Goal: Task Accomplishment & Management: Use online tool/utility

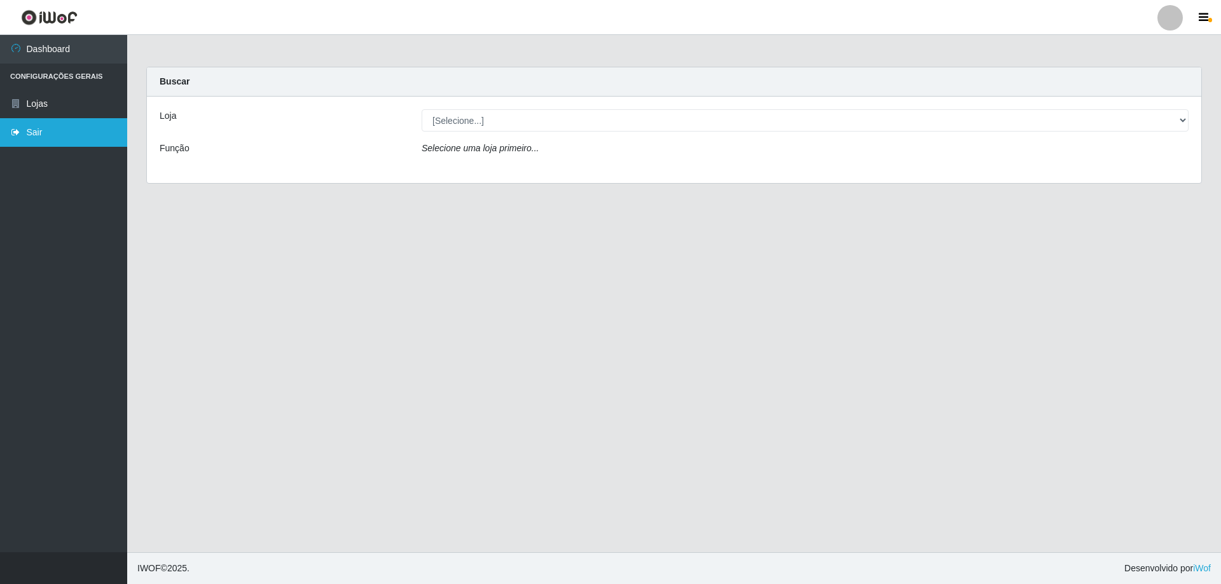
click at [55, 127] on link "Sair" at bounding box center [63, 132] width 127 height 29
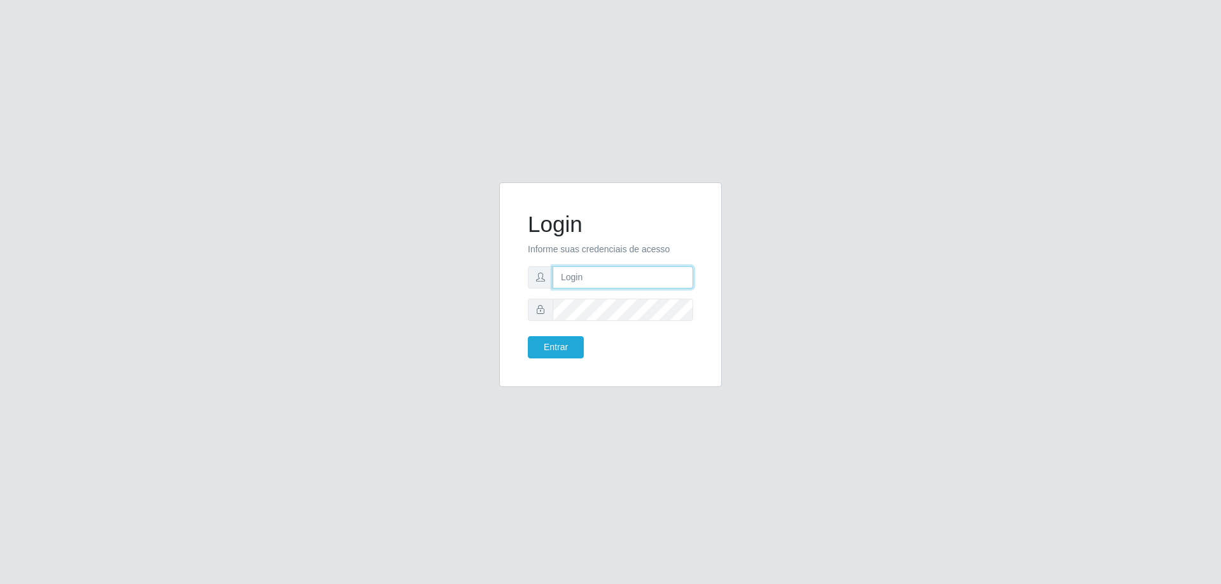
type input "[EMAIL_ADDRESS][DOMAIN_NAME]"
click at [565, 350] on button "Entrar" at bounding box center [556, 347] width 56 height 22
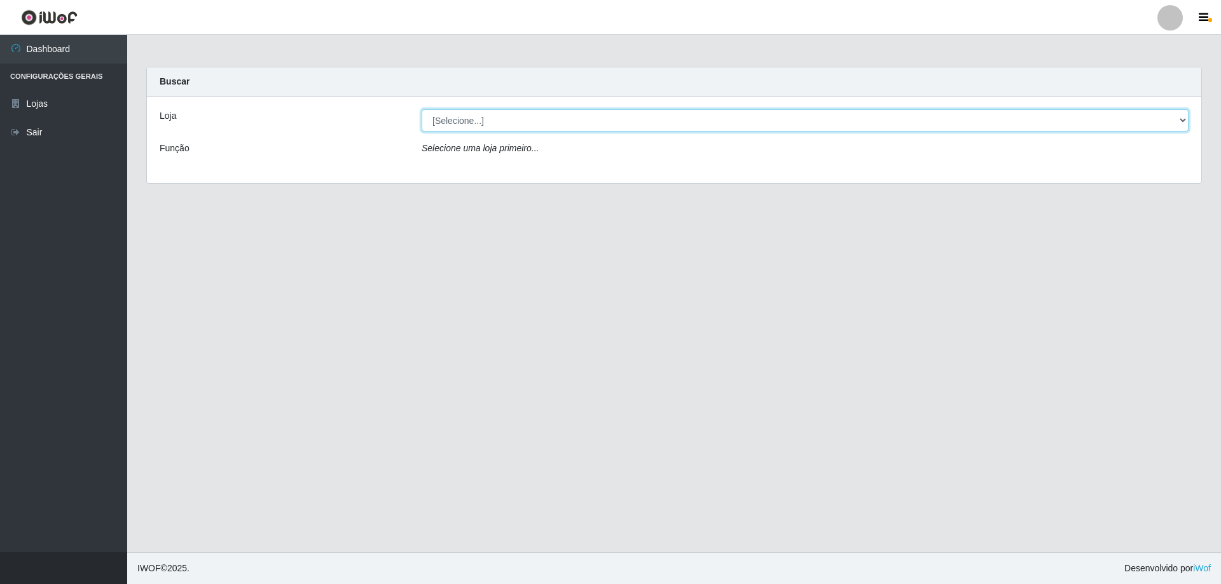
click at [482, 120] on select "[Selecione...] Atacado Vem - [STREET_ADDRESS]" at bounding box center [805, 120] width 767 height 22
select select "461"
click at [422, 109] on select "[Selecione...] Atacado Vem - [STREET_ADDRESS]" at bounding box center [805, 120] width 767 height 22
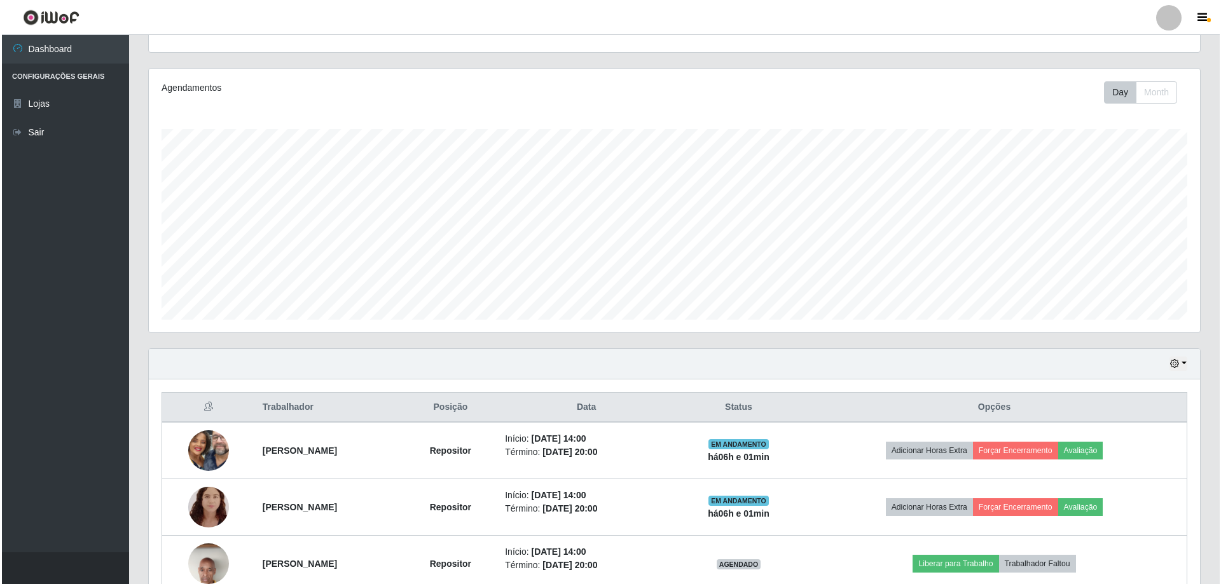
scroll to position [203, 0]
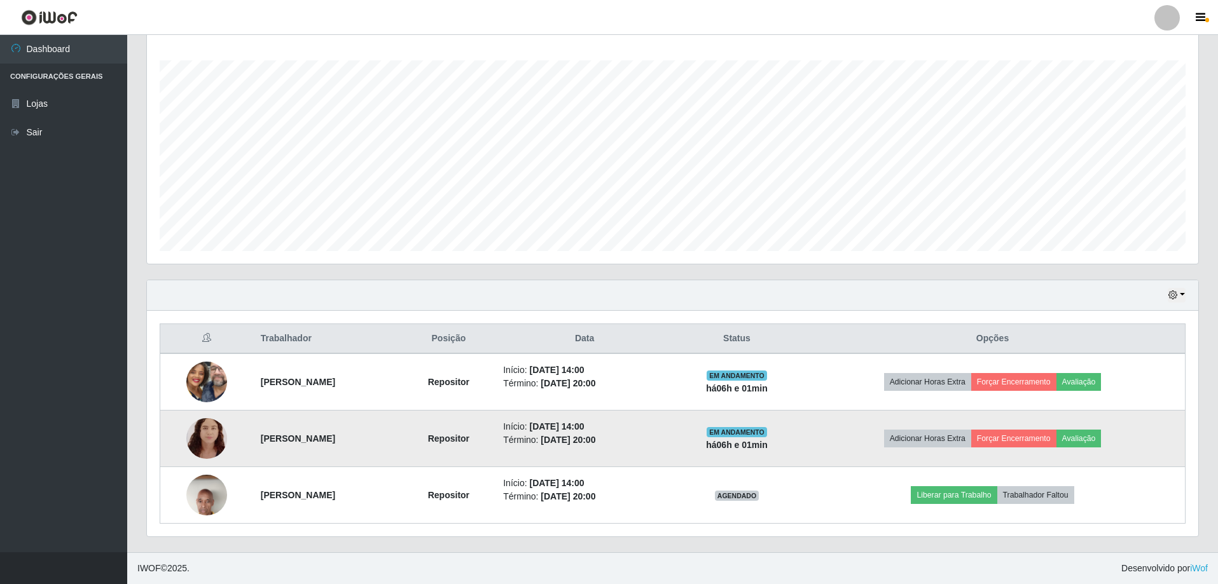
click at [204, 448] on img at bounding box center [206, 439] width 41 height 52
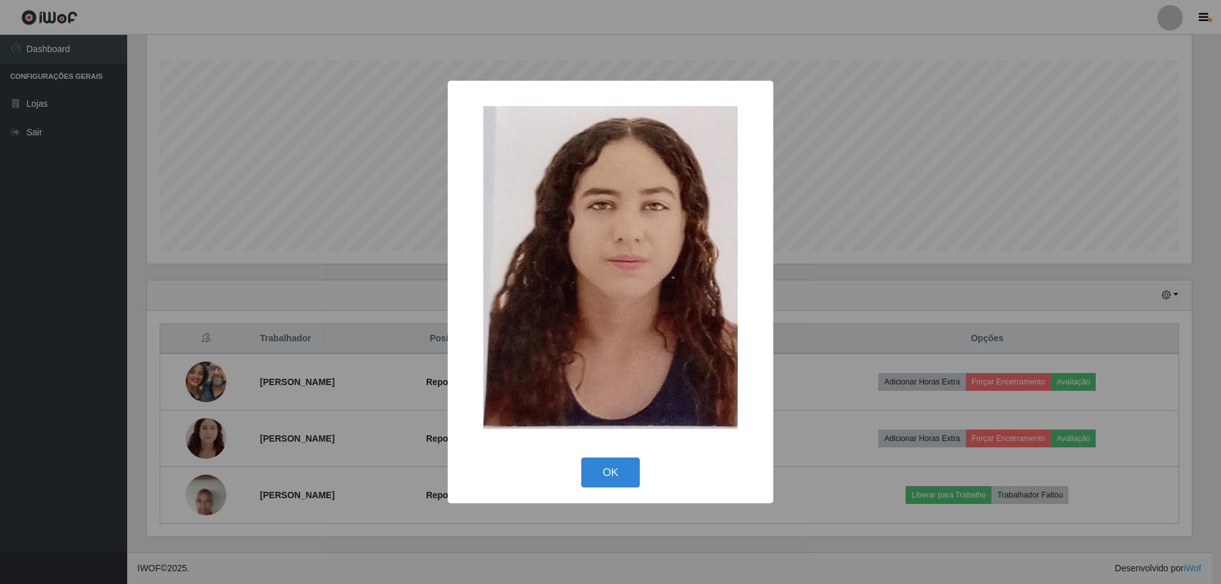
click at [312, 371] on div "× OK Cancel" at bounding box center [610, 292] width 1221 height 584
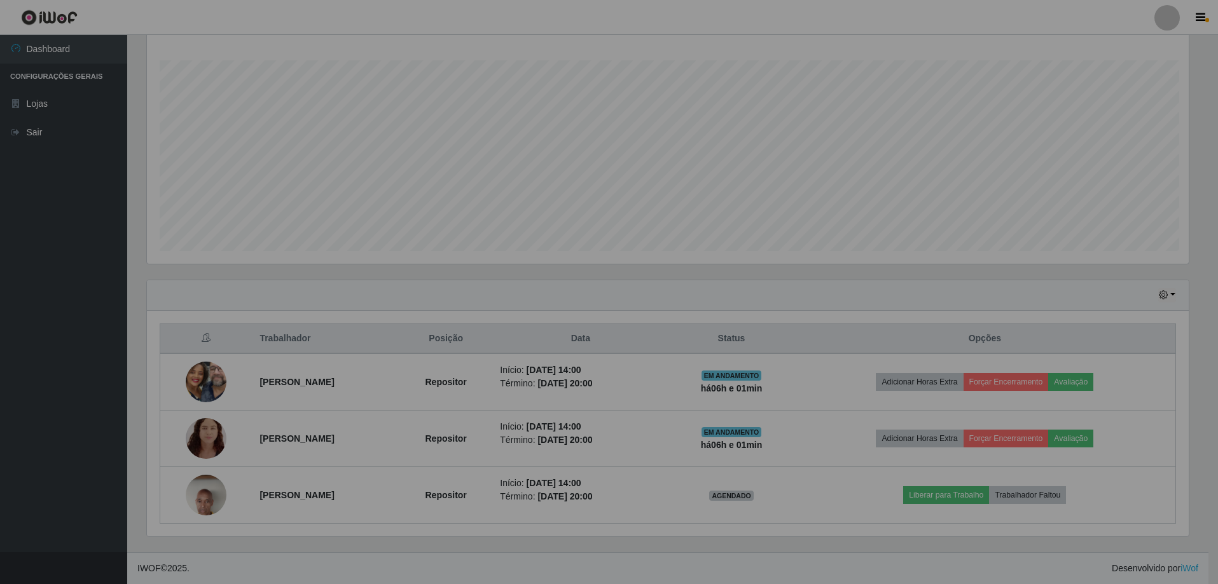
scroll to position [264, 1051]
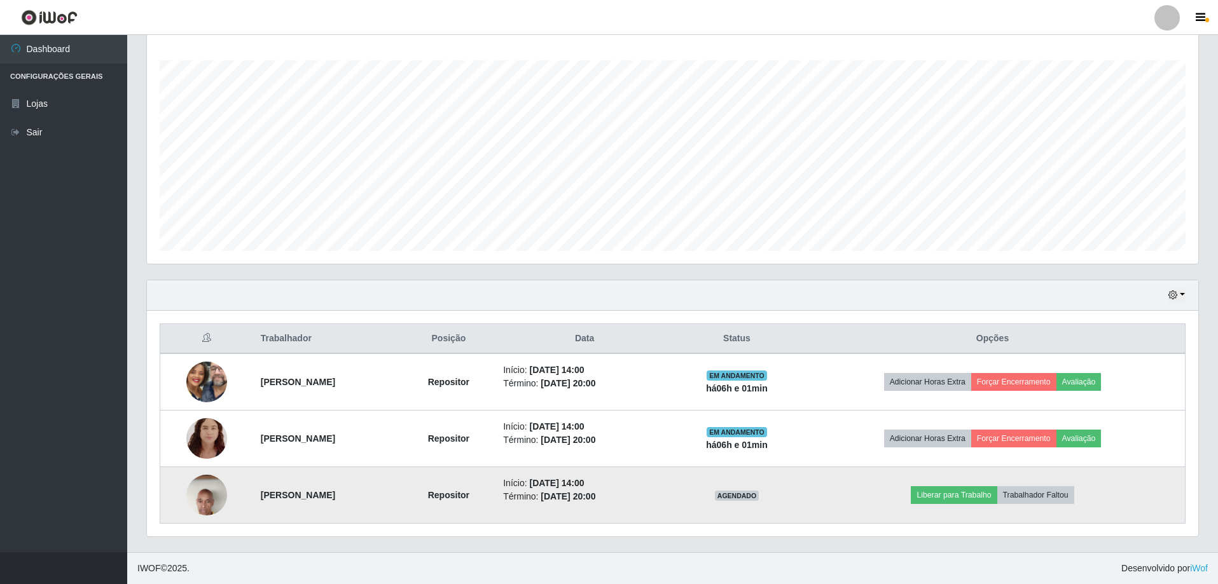
click at [194, 496] on img at bounding box center [206, 495] width 41 height 90
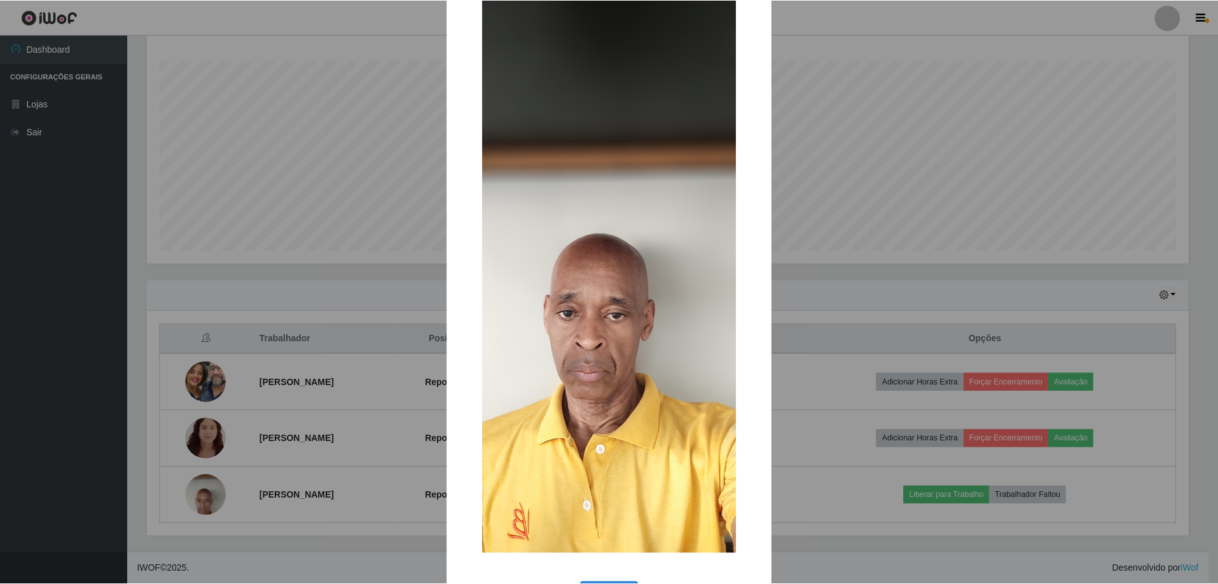
scroll to position [90, 0]
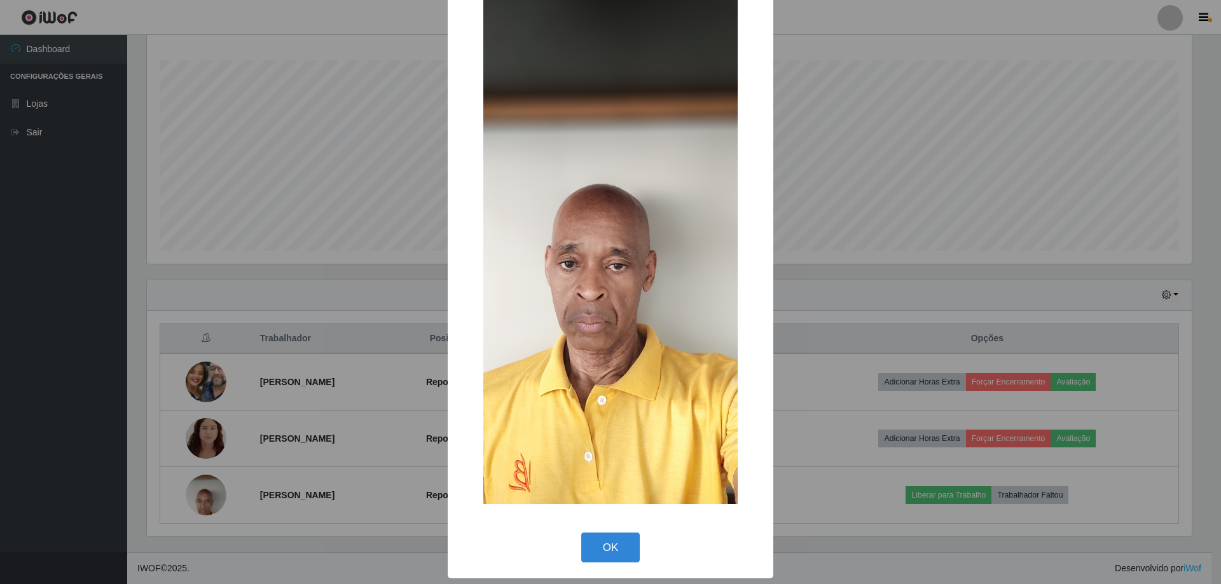
click at [346, 400] on div "× OK Cancel" at bounding box center [610, 292] width 1221 height 584
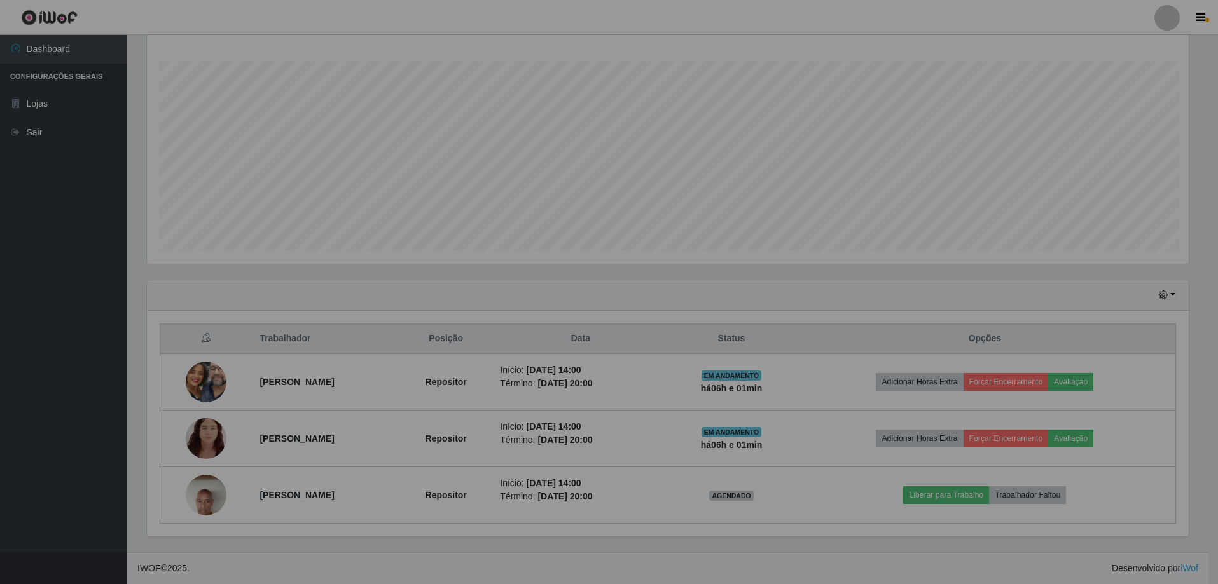
scroll to position [264, 1051]
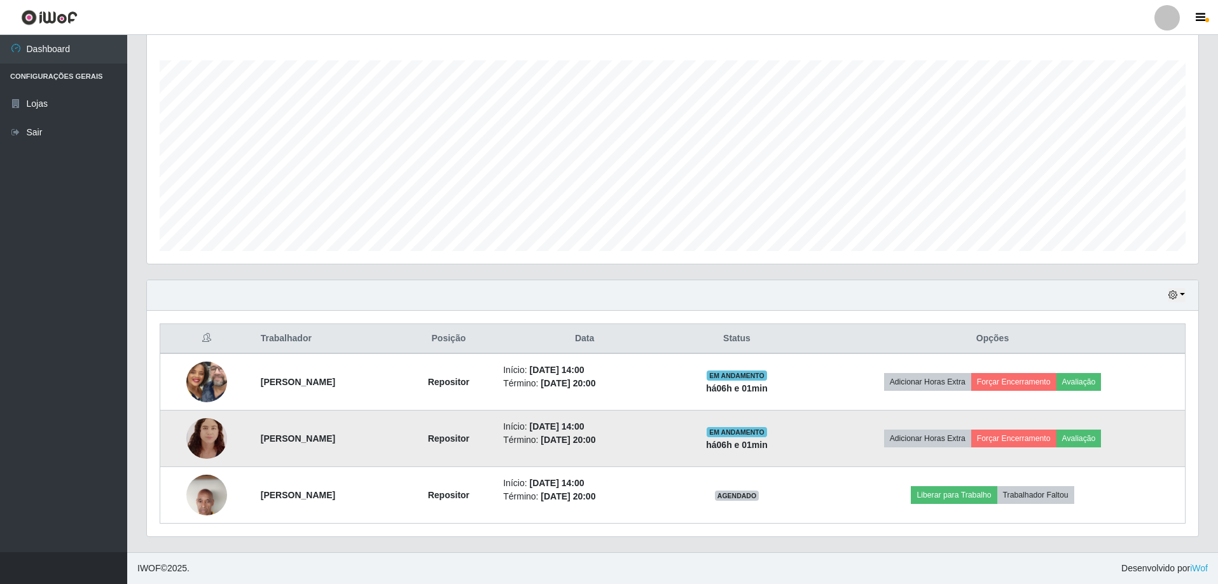
click at [205, 429] on img at bounding box center [206, 439] width 41 height 52
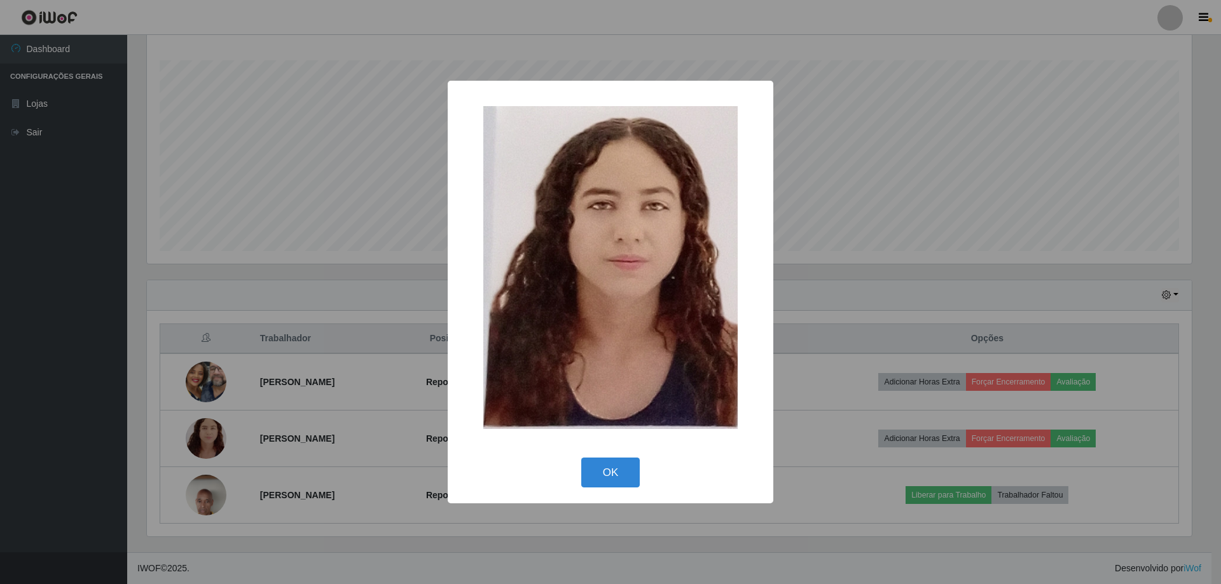
click at [256, 334] on div "× OK Cancel" at bounding box center [610, 292] width 1221 height 584
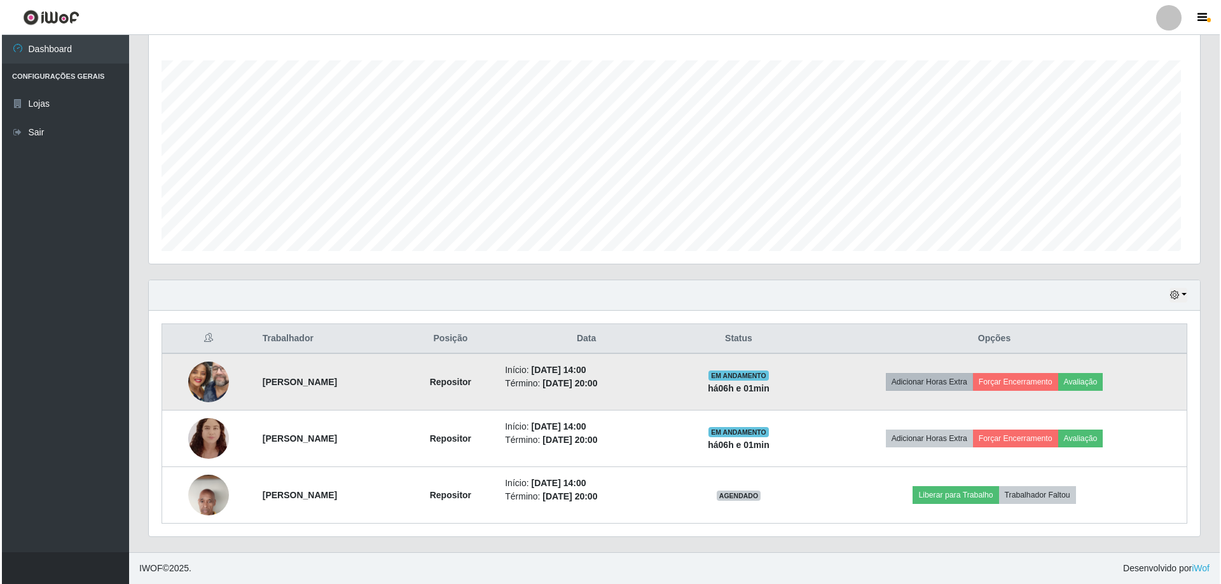
scroll to position [264, 1051]
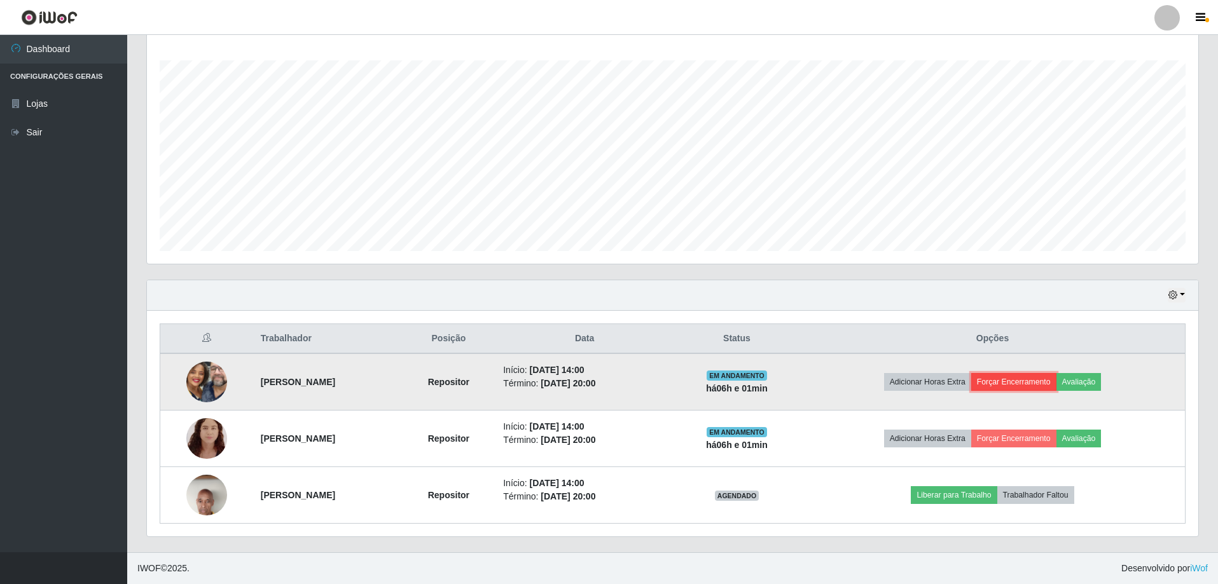
click at [1050, 387] on button "Forçar Encerramento" at bounding box center [1013, 382] width 85 height 18
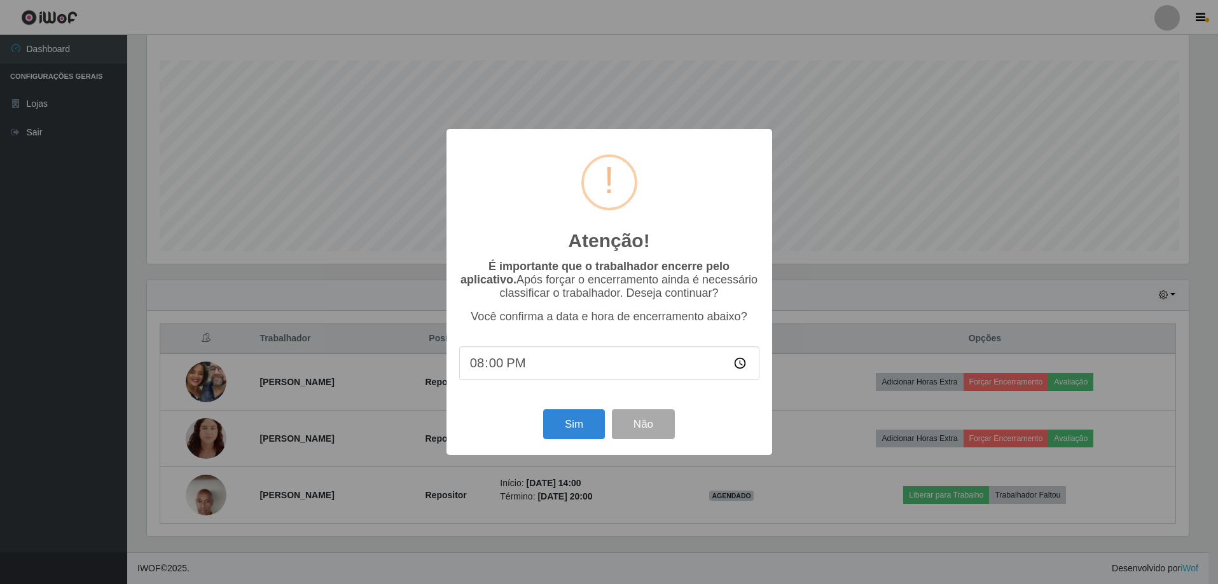
scroll to position [264, 1045]
click at [587, 427] on button "Sim" at bounding box center [575, 424] width 62 height 30
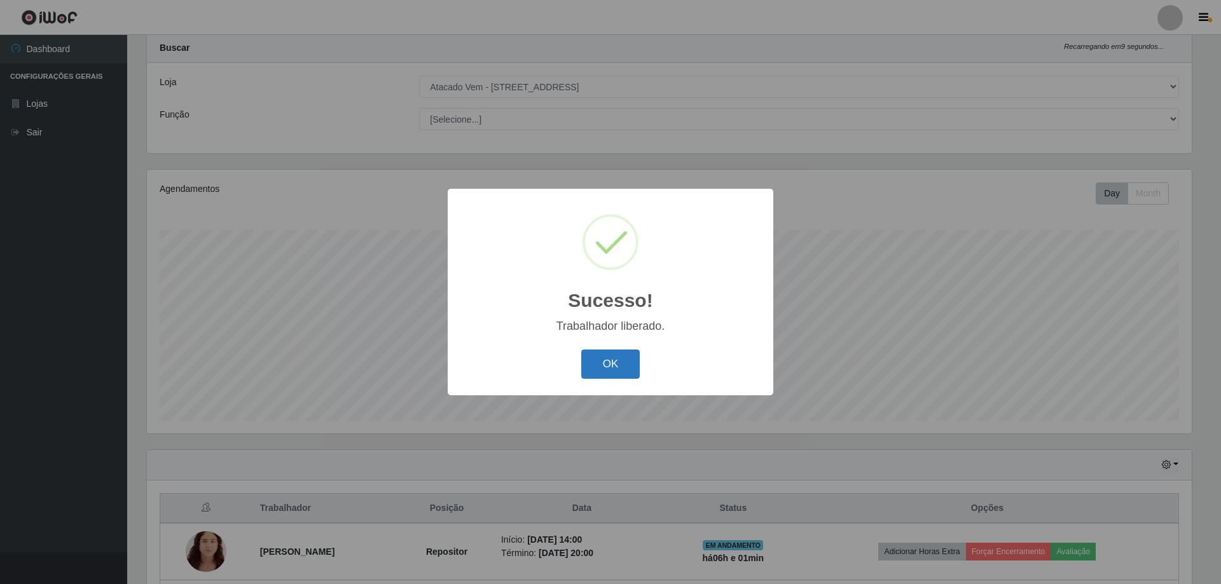
click at [584, 356] on button "OK" at bounding box center [610, 365] width 59 height 30
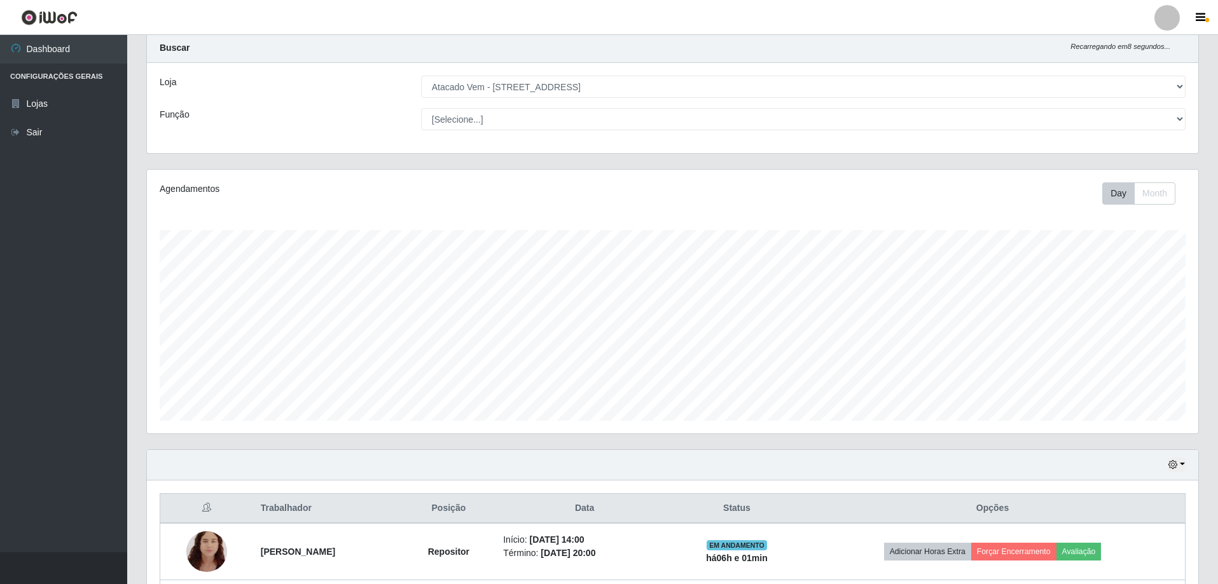
scroll to position [147, 0]
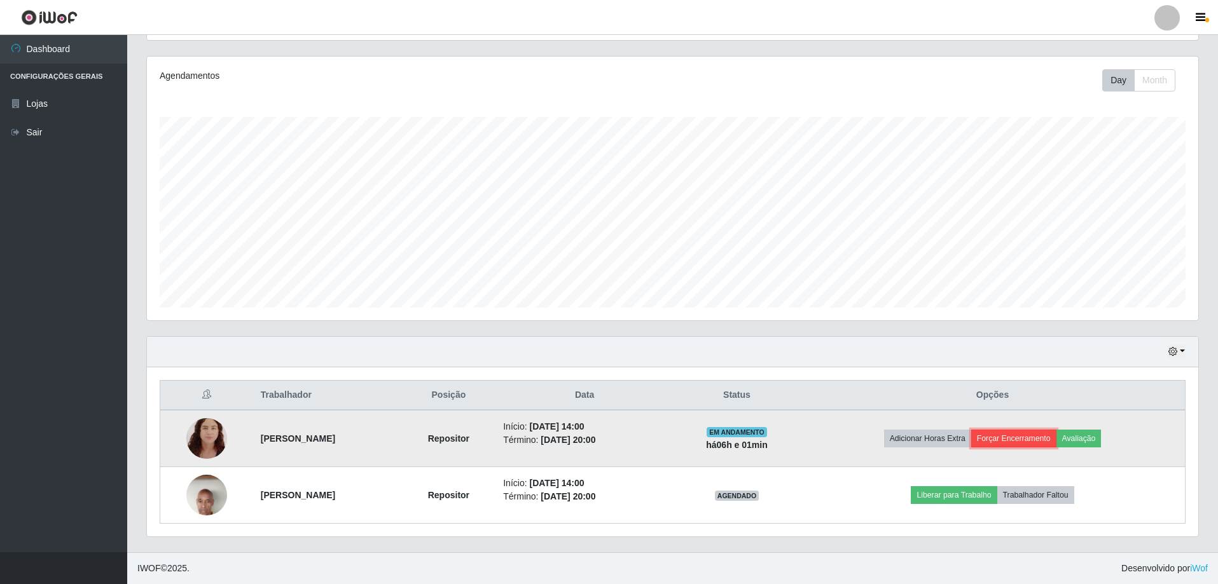
click at [1052, 444] on button "Forçar Encerramento" at bounding box center [1013, 439] width 85 height 18
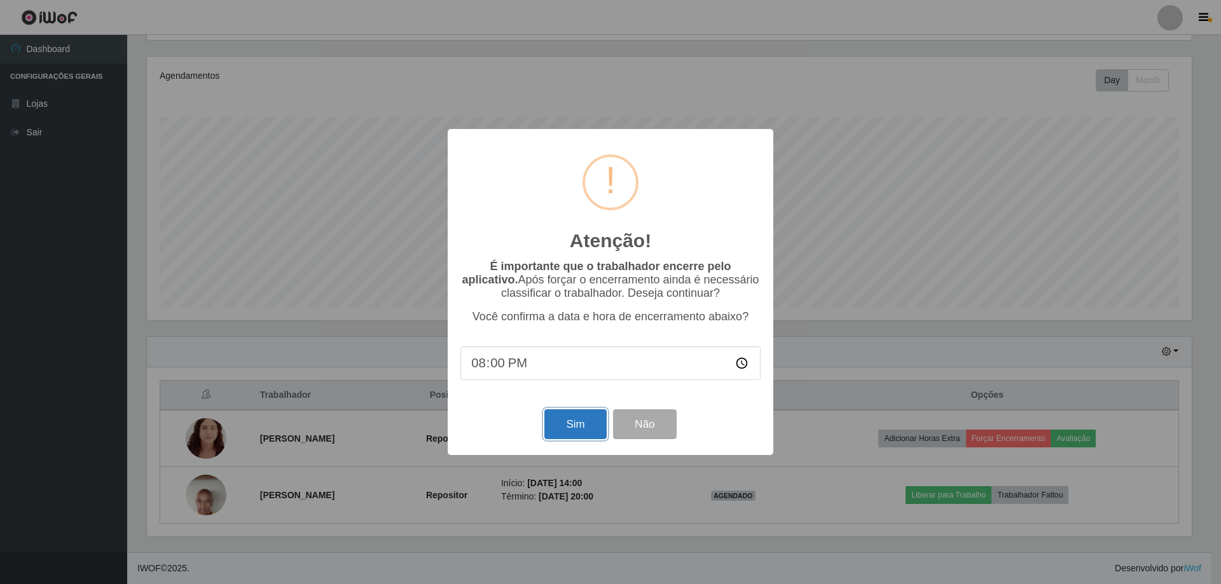
click at [572, 429] on button "Sim" at bounding box center [575, 424] width 62 height 30
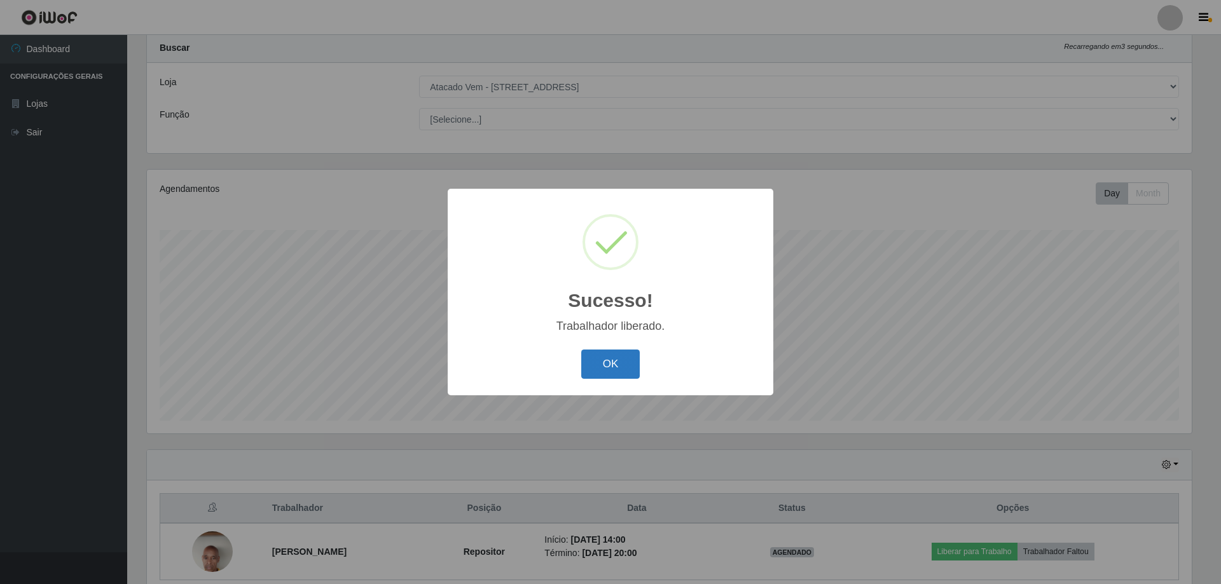
click at [631, 368] on button "OK" at bounding box center [610, 365] width 59 height 30
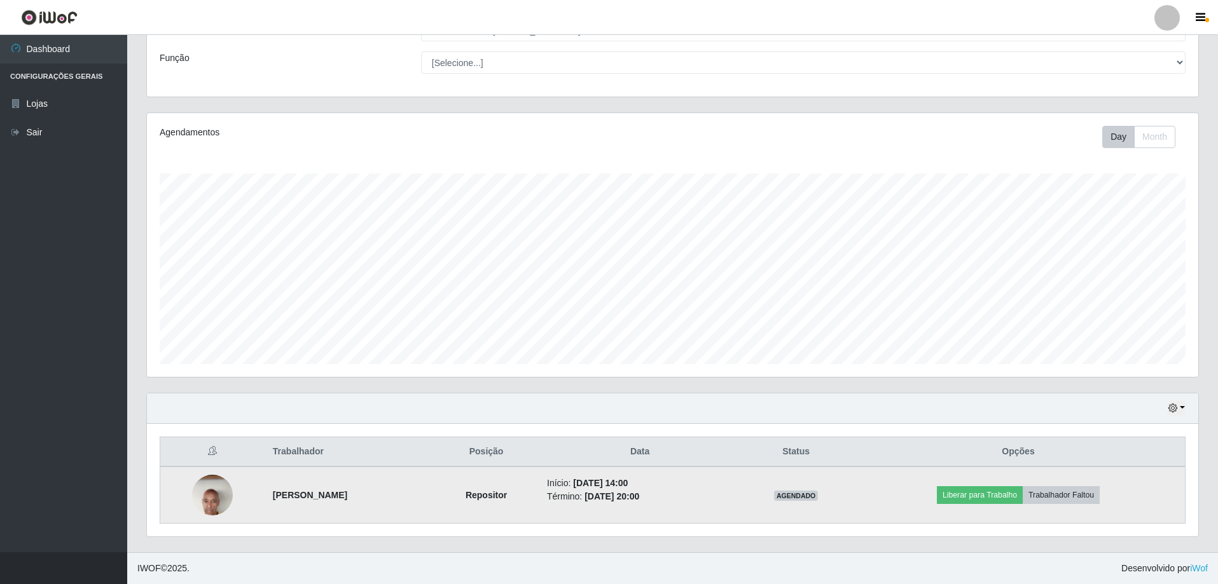
click at [219, 490] on img at bounding box center [212, 495] width 41 height 90
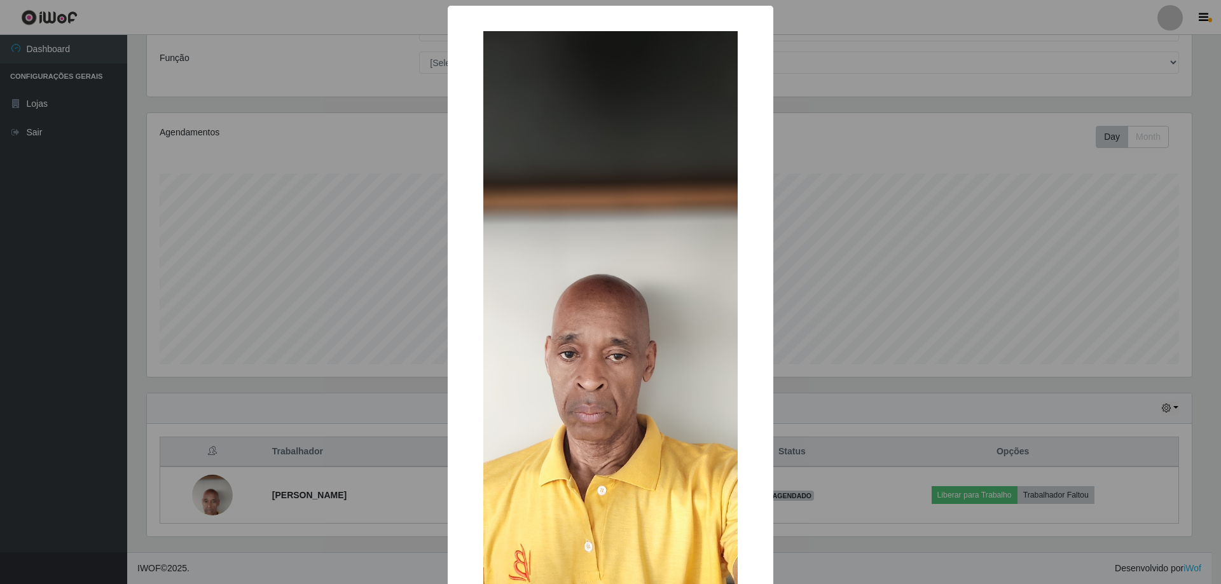
click at [312, 380] on div "× OK Cancel" at bounding box center [610, 292] width 1221 height 584
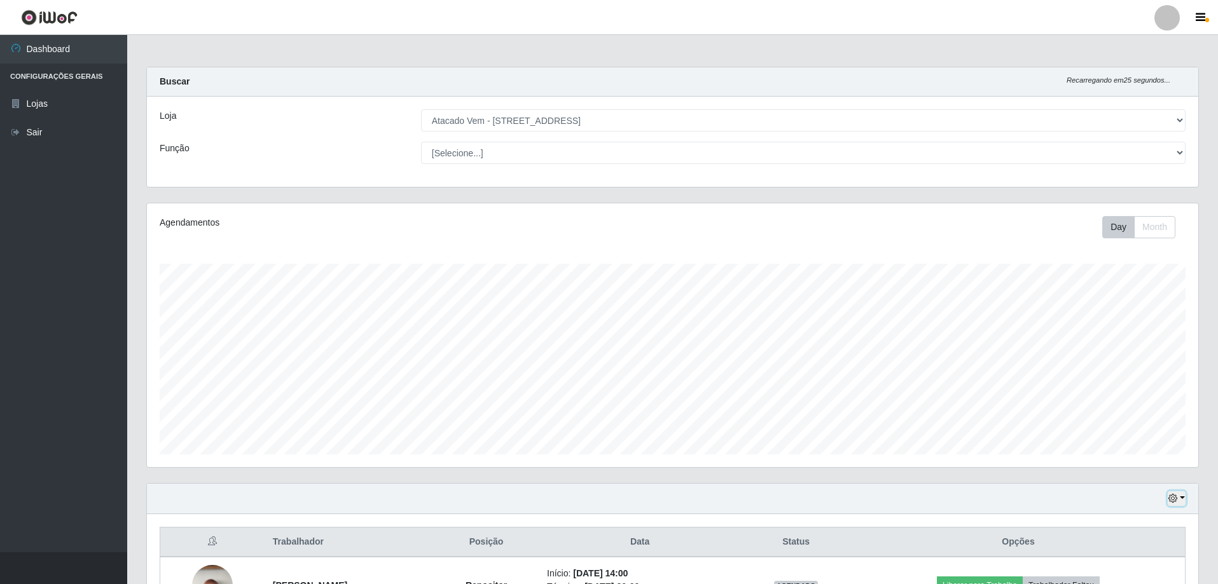
click at [1179, 497] on button "button" at bounding box center [1176, 499] width 18 height 15
click at [1125, 442] on button "1 Semana" at bounding box center [1134, 451] width 100 height 27
